Goal: Information Seeking & Learning: Understand process/instructions

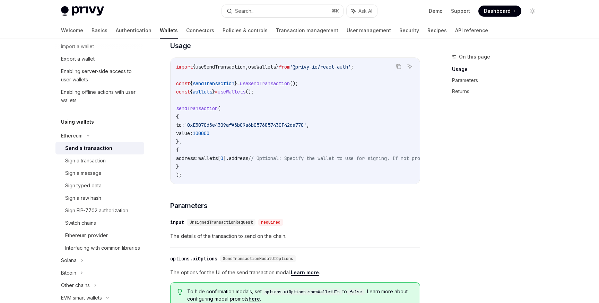
scroll to position [134, 0]
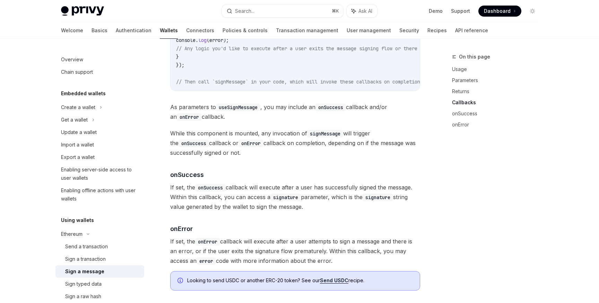
scroll to position [811, 0]
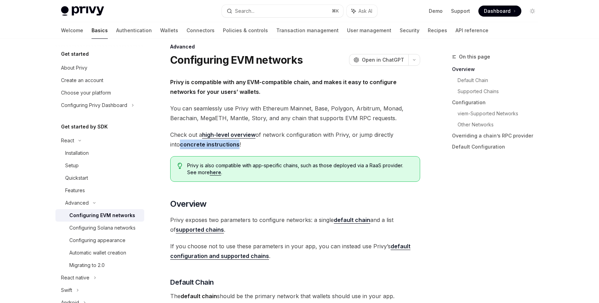
scroll to position [151, 0]
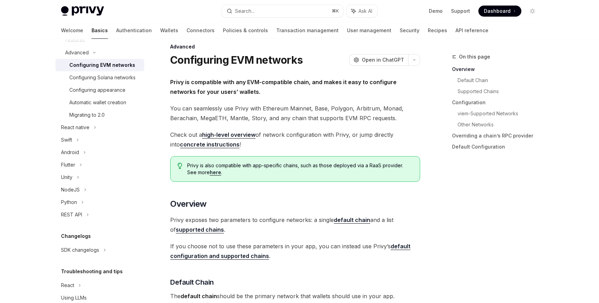
click at [334, 136] on span "Check out a high-level overview of network configuration with Privy, or jump di…" at bounding box center [295, 139] width 250 height 19
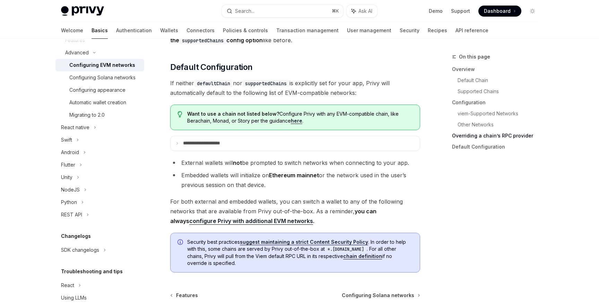
scroll to position [1766, 0]
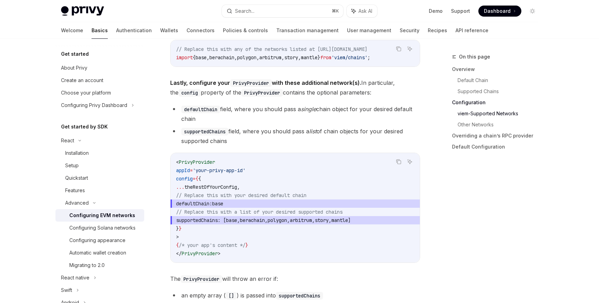
scroll to position [879, 0]
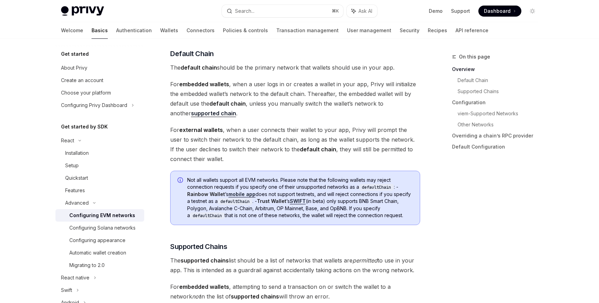
scroll to position [294, 0]
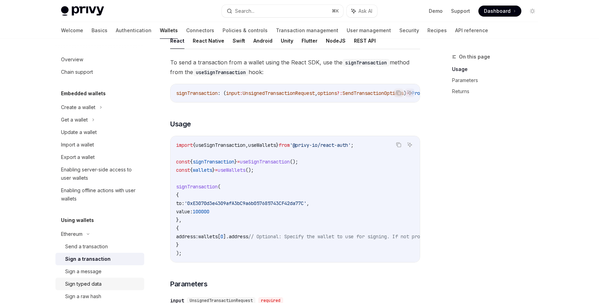
scroll to position [151, 0]
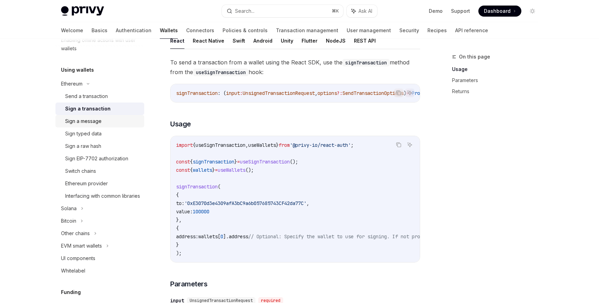
click at [100, 118] on div "Sign a message" at bounding box center [83, 121] width 36 height 8
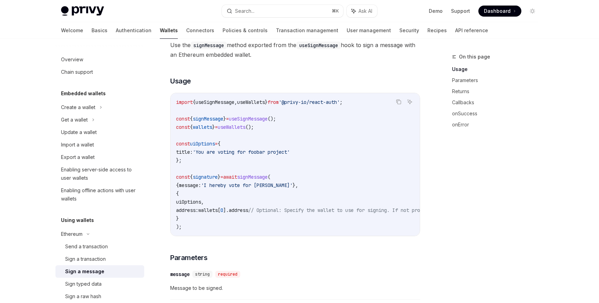
scroll to position [104, 0]
click at [222, 187] on span "'I hereby vote for [PERSON_NAME]'" at bounding box center [247, 185] width 92 height 6
drag, startPoint x: 212, startPoint y: 185, endPoint x: 283, endPoint y: 185, distance: 71.4
click at [283, 185] on span "'I hereby vote for [PERSON_NAME]'" at bounding box center [247, 185] width 92 height 6
click at [284, 185] on span "'I hereby vote for [PERSON_NAME]'" at bounding box center [247, 185] width 92 height 6
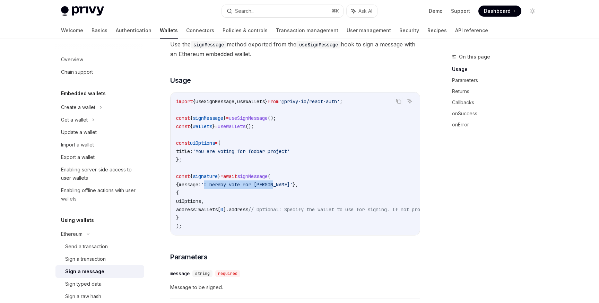
drag, startPoint x: 211, startPoint y: 184, endPoint x: 285, endPoint y: 185, distance: 74.6
click at [285, 185] on span "'I hereby vote for [PERSON_NAME]'" at bounding box center [247, 185] width 92 height 6
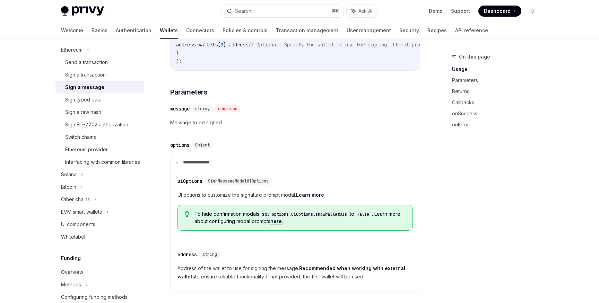
scroll to position [183, 0]
click at [84, 150] on div "Ethereum provider" at bounding box center [86, 151] width 43 height 8
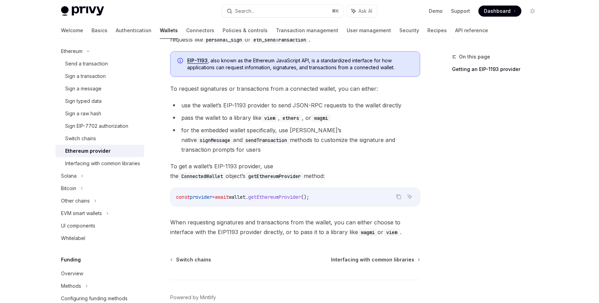
scroll to position [94, 0]
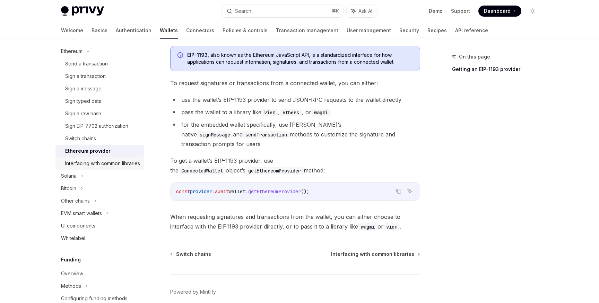
click at [70, 163] on div "Interfacing with common libraries" at bounding box center [102, 164] width 75 height 8
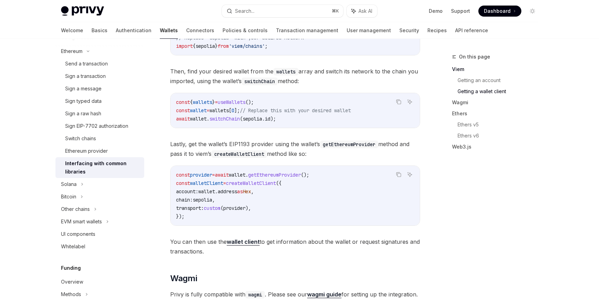
scroll to position [440, 0]
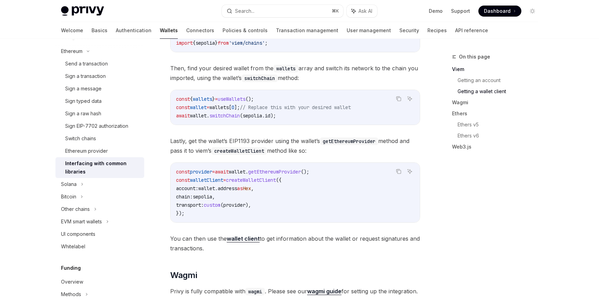
click at [258, 179] on code "const provider = await wallet . getEthereumProvider (); const walletClient = cr…" at bounding box center [295, 193] width 238 height 50
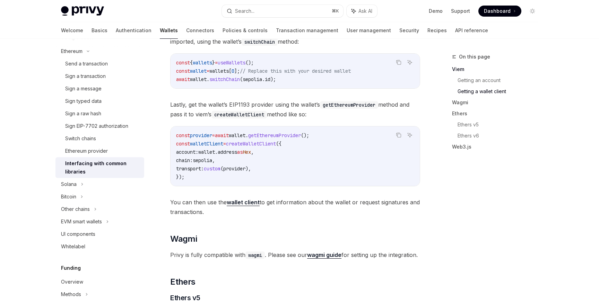
scroll to position [478, 0]
click at [255, 150] on code "const provider = await wallet . getEthereumProvider (); const walletClient = cr…" at bounding box center [295, 156] width 238 height 50
click at [223, 146] on span "walletClient" at bounding box center [206, 143] width 33 height 6
click at [246, 205] on strong "wallet client" at bounding box center [243, 201] width 33 height 7
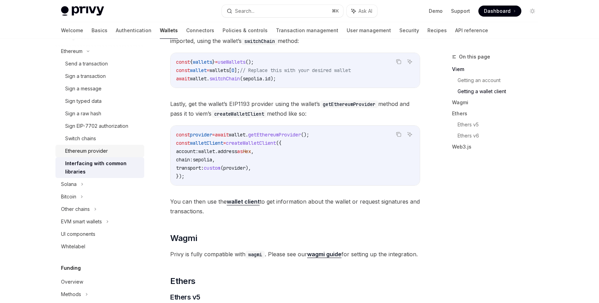
click at [101, 149] on div "Ethereum provider" at bounding box center [86, 151] width 43 height 8
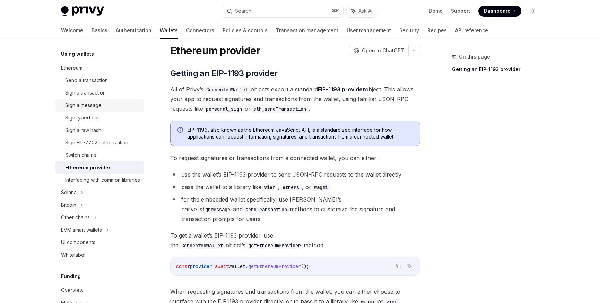
scroll to position [162, 0]
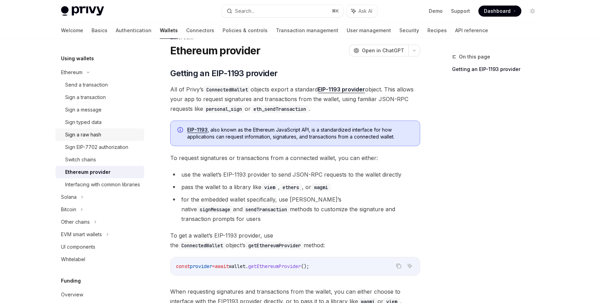
click at [98, 135] on div "Sign a raw hash" at bounding box center [83, 135] width 36 height 8
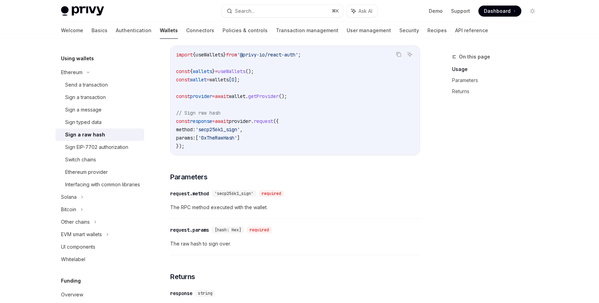
scroll to position [166, 0]
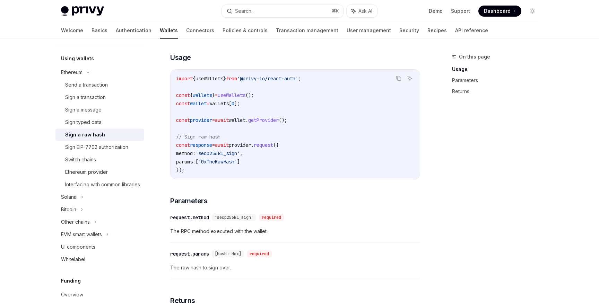
click at [227, 157] on span "'secp256k1_sign'" at bounding box center [218, 154] width 44 height 6
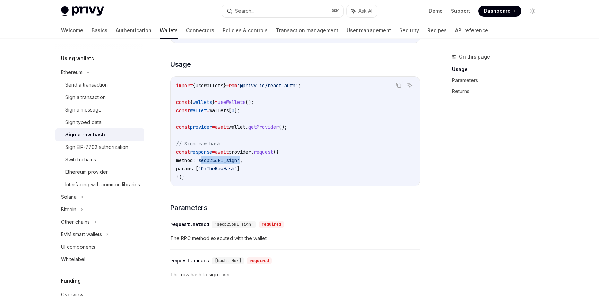
scroll to position [156, 0]
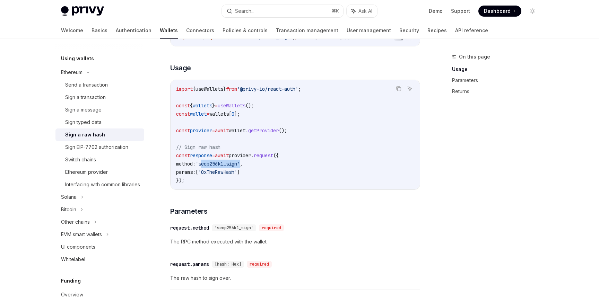
click at [229, 166] on span "'secp256k1_sign'" at bounding box center [218, 164] width 44 height 6
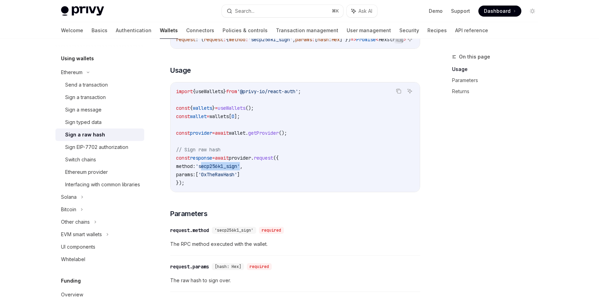
scroll to position [147, 0]
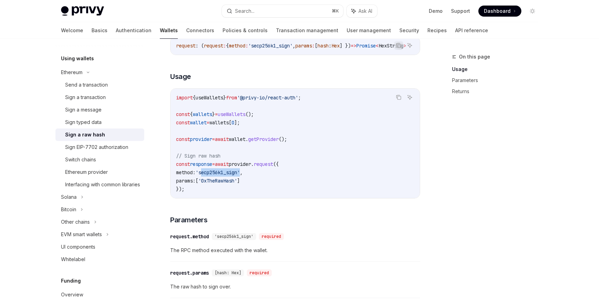
click at [234, 173] on span "'secp256k1_sign'" at bounding box center [218, 173] width 44 height 6
click at [246, 141] on span "wallet" at bounding box center [237, 139] width 17 height 6
click at [272, 143] on span "getProvider" at bounding box center [263, 139] width 31 height 6
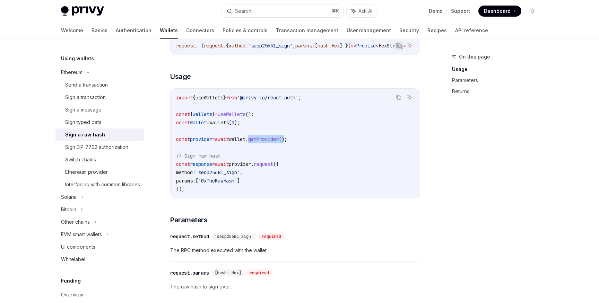
drag, startPoint x: 264, startPoint y: 142, endPoint x: 302, endPoint y: 142, distance: 38.8
click at [287, 142] on span "const provider = await wallet . getProvider ();" at bounding box center [231, 139] width 111 height 6
click at [292, 149] on code "import { useWallets } from '@privy-io/react-auth' ; const { wallets } = useWall…" at bounding box center [295, 144] width 238 height 100
drag, startPoint x: 267, startPoint y: 143, endPoint x: 302, endPoint y: 143, distance: 35.0
click at [287, 143] on span "const provider = await wallet . getProvider ();" at bounding box center [231, 139] width 111 height 6
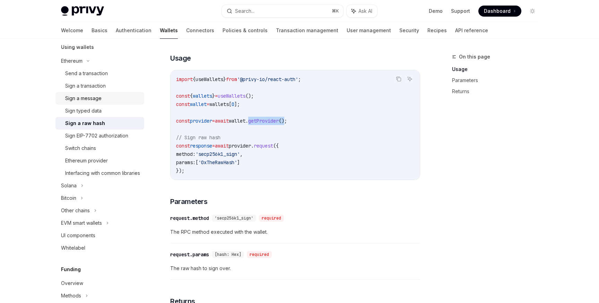
scroll to position [161, 0]
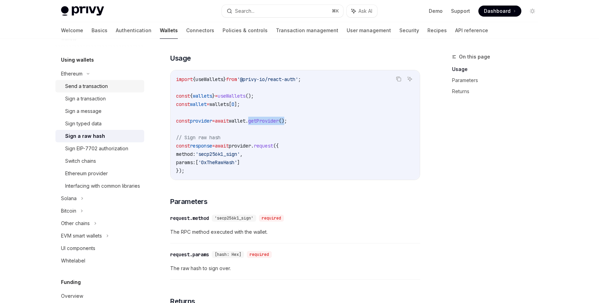
click at [94, 89] on div "Send a transaction" at bounding box center [86, 86] width 43 height 8
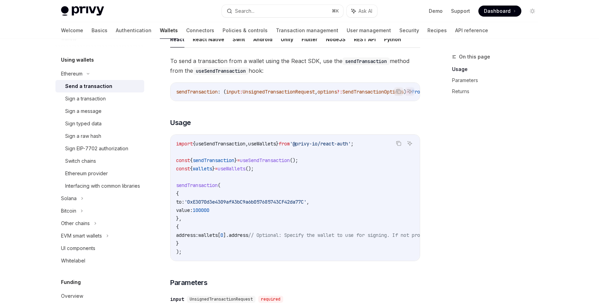
scroll to position [59, 0]
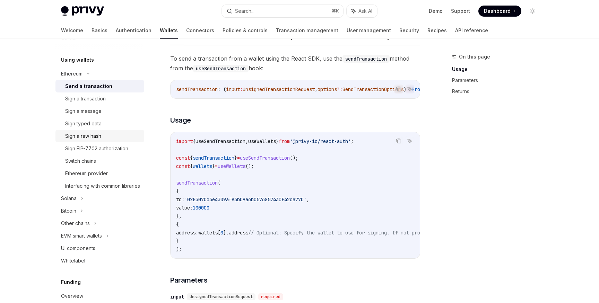
click at [95, 136] on div "Sign a raw hash" at bounding box center [83, 136] width 36 height 8
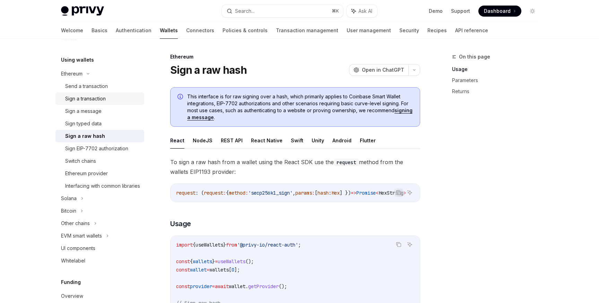
click at [93, 98] on div "Sign a transaction" at bounding box center [85, 99] width 41 height 8
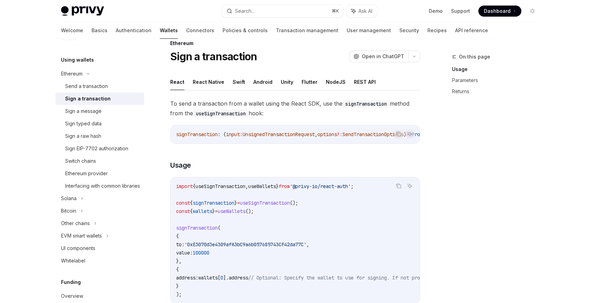
scroll to position [12, 0]
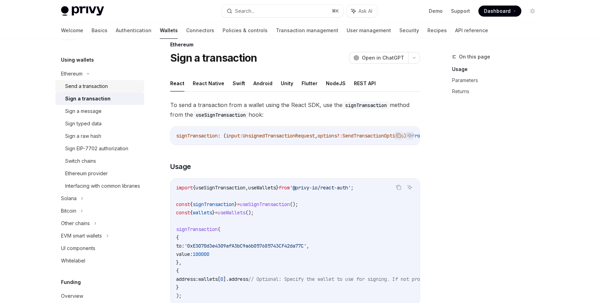
click at [113, 87] on div "Send a transaction" at bounding box center [102, 86] width 75 height 8
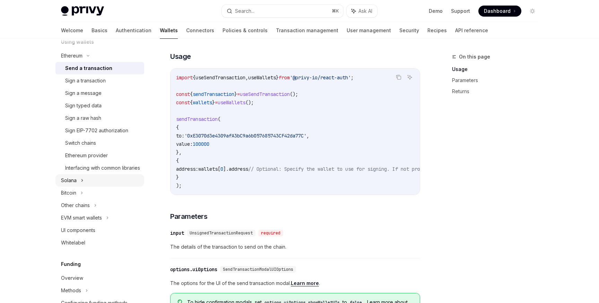
scroll to position [178, 0]
drag, startPoint x: 182, startPoint y: 131, endPoint x: 184, endPoint y: 154, distance: 23.0
click at [184, 154] on code "import { useSendTransaction , useWallets } from '@privy-io/react-auth' ; const …" at bounding box center [357, 132] width 363 height 117
drag, startPoint x: 184, startPoint y: 164, endPoint x: 184, endPoint y: 179, distance: 14.9
click at [184, 179] on code "import { useSendTransaction , useWallets } from '@privy-io/react-auth' ; const …" at bounding box center [357, 132] width 363 height 117
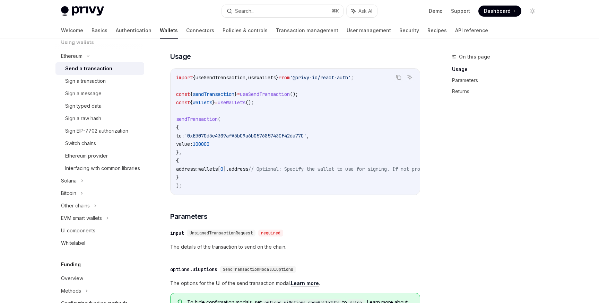
click at [179, 179] on span "}" at bounding box center [177, 177] width 3 height 6
drag, startPoint x: 182, startPoint y: 163, endPoint x: 185, endPoint y: 181, distance: 18.6
click at [185, 181] on code "import { useSendTransaction , useWallets } from '@privy-io/react-auth' ; const …" at bounding box center [357, 132] width 363 height 117
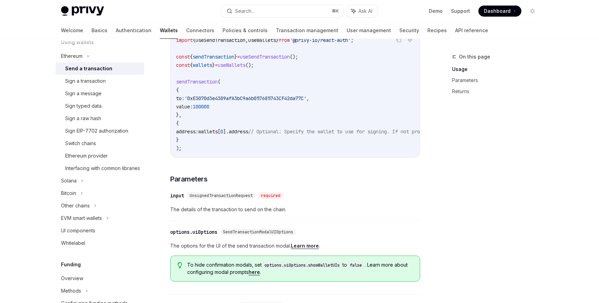
scroll to position [159, 0]
click at [200, 86] on span "sendTransaction" at bounding box center [197, 83] width 42 height 6
drag, startPoint x: 177, startPoint y: 86, endPoint x: 198, endPoint y: 140, distance: 58.1
click at [198, 140] on code "import { useSendTransaction , useWallets } from '@privy-io/react-auth' ; const …" at bounding box center [357, 95] width 363 height 117
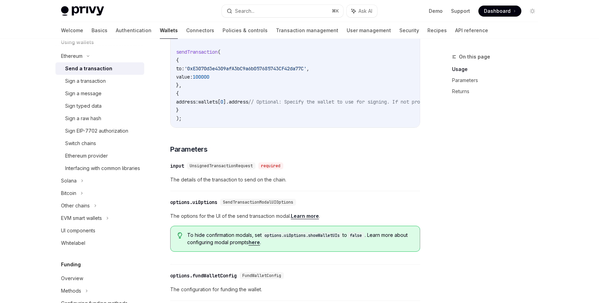
scroll to position [199, 0]
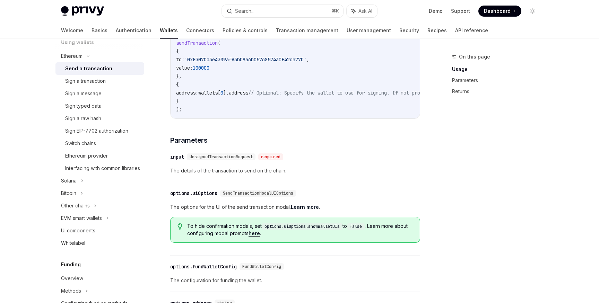
click at [218, 160] on span "UnsignedTransactionRequest" at bounding box center [221, 157] width 63 height 6
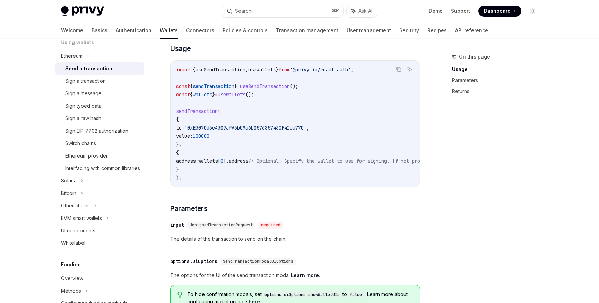
scroll to position [90, 0]
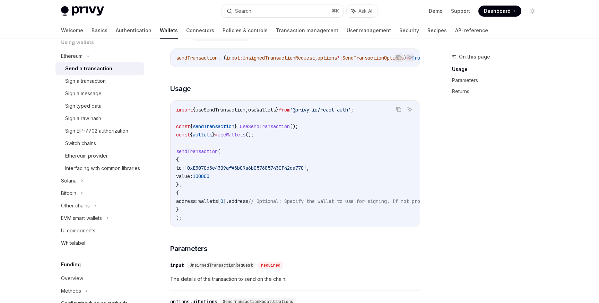
click at [193, 180] on span "value:" at bounding box center [184, 176] width 17 height 6
click at [230, 178] on code "import { useSendTransaction , useWallets } from '@privy-io/react-auth' ; const …" at bounding box center [357, 164] width 363 height 117
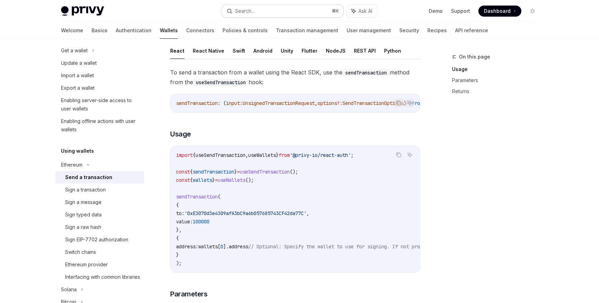
scroll to position [70, 0]
click at [98, 226] on div "Sign a raw hash" at bounding box center [83, 226] width 36 height 8
type textarea "*"
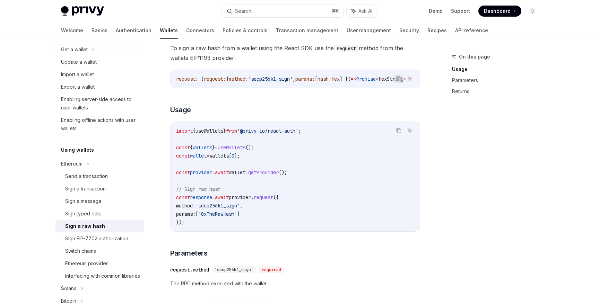
scroll to position [115, 0]
